Goal: Obtain resource: Download file/media

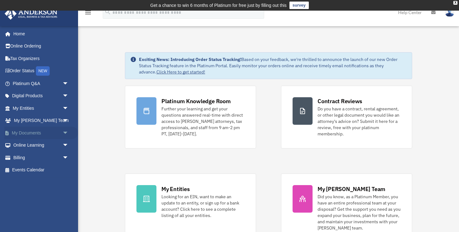
click at [64, 133] on span "arrow_drop_down" at bounding box center [68, 132] width 12 height 13
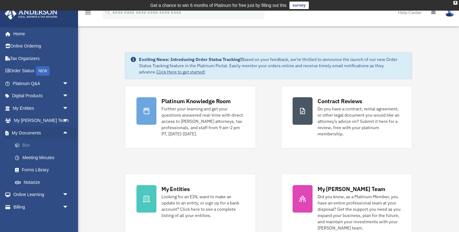
click at [36, 145] on link "Box" at bounding box center [43, 145] width 69 height 12
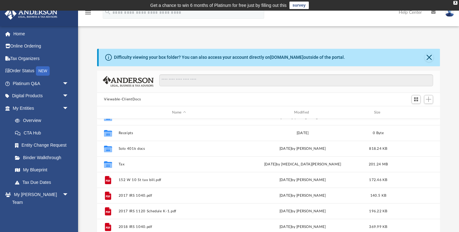
scroll to position [65, 0]
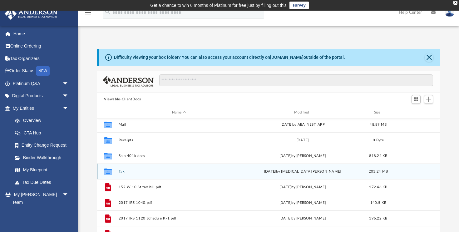
click at [122, 170] on button "Tax" at bounding box center [179, 171] width 121 height 4
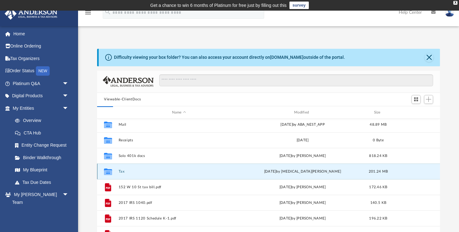
scroll to position [0, 0]
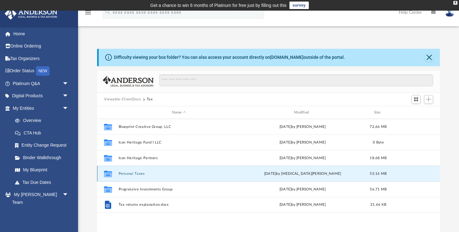
click at [133, 173] on button "Personal Taxes" at bounding box center [179, 173] width 121 height 4
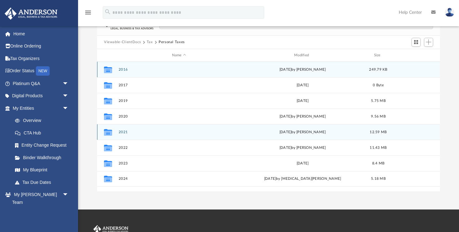
scroll to position [61, 0]
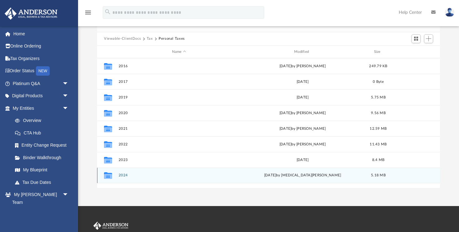
click at [123, 177] on div "Collaborated Folder 2024 [DATE] by [MEDICAL_DATA][PERSON_NAME] 5.18 MB" at bounding box center [268, 175] width 343 height 16
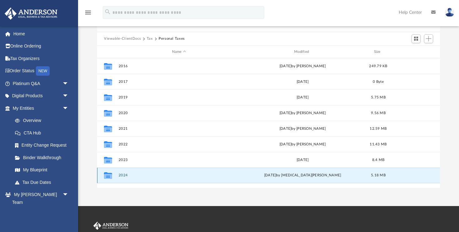
click at [123, 171] on div "Collaborated Folder 2024 [DATE] by [MEDICAL_DATA][PERSON_NAME] 5.18 MB" at bounding box center [268, 175] width 343 height 16
click at [125, 174] on button "2024" at bounding box center [179, 175] width 121 height 4
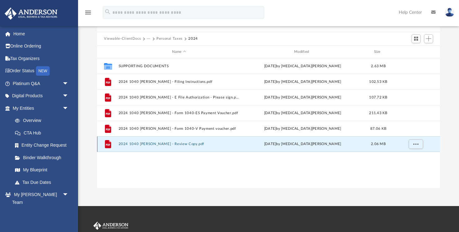
click at [132, 144] on button "2024 1040 [PERSON_NAME] - Review Copy.pdf" at bounding box center [179, 144] width 121 height 4
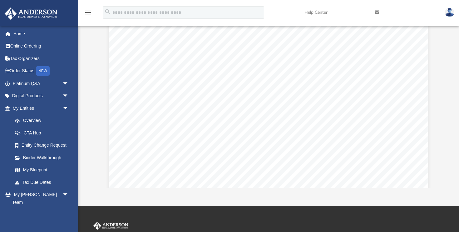
scroll to position [14380, 0]
click at [159, 130] on div "Enter for partnership; for S corporation See instructions. Schedule E (Form 104…" at bounding box center [268, 188] width 318 height 412
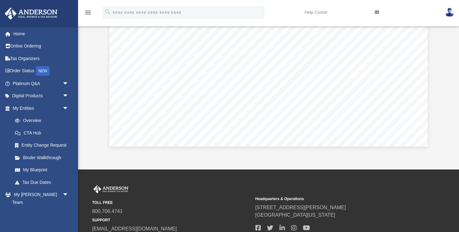
scroll to position [113, 0]
